Goal: Information Seeking & Learning: Learn about a topic

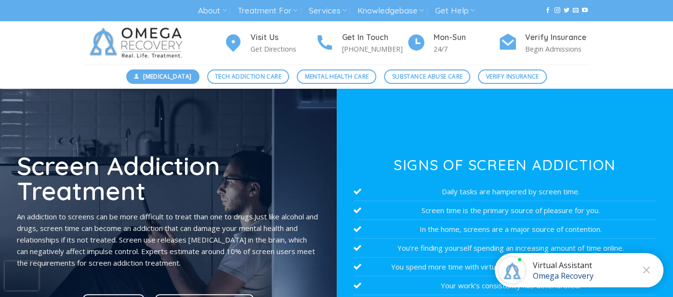
click at [155, 75] on span "[MEDICAL_DATA]" at bounding box center [167, 76] width 48 height 9
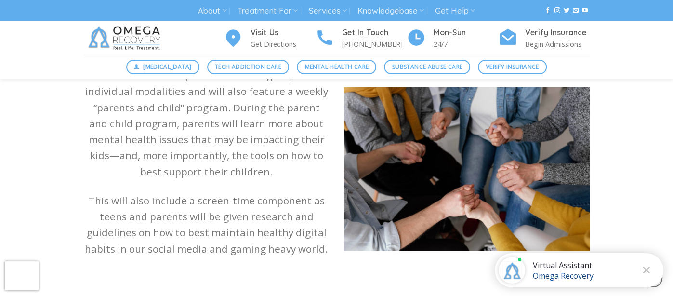
scroll to position [914, 0]
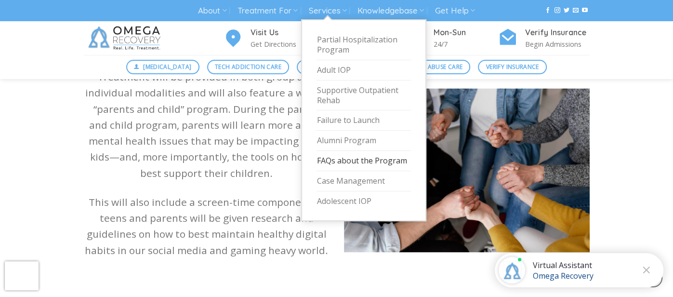
click at [359, 155] on link "FAQs about the Program" at bounding box center [364, 161] width 94 height 20
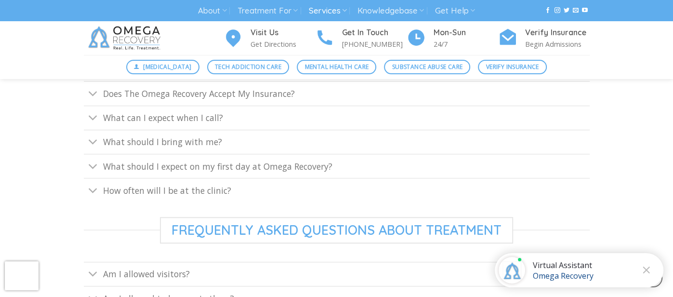
scroll to position [416, 0]
click at [92, 86] on icon "Toggle" at bounding box center [93, 93] width 10 height 18
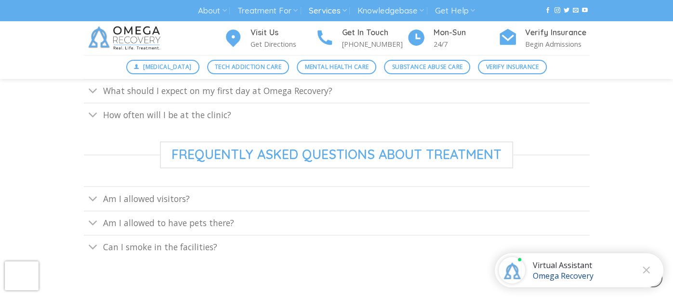
scroll to position [652, 0]
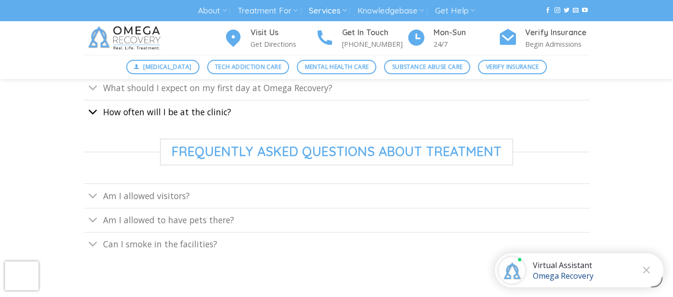
click at [91, 112] on icon "Toggle" at bounding box center [93, 112] width 10 height 18
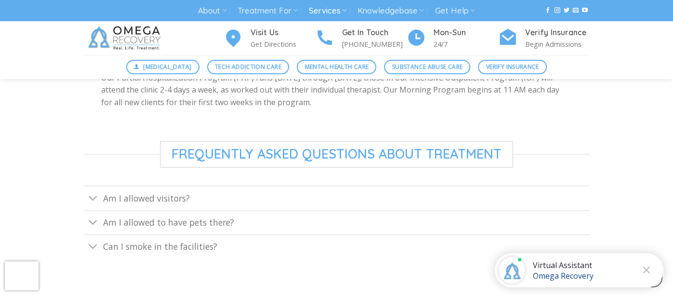
scroll to position [555, 0]
